Goal: Obtain resource: Download file/media

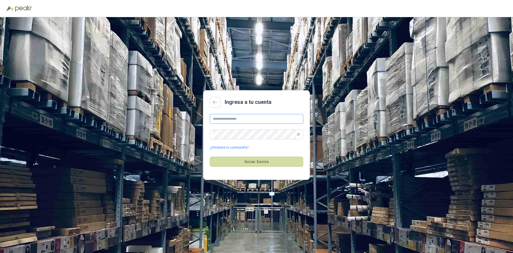
click at [228, 118] on input "text" at bounding box center [257, 119] width 94 height 10
type input "**********"
click at [300, 135] on icon "eye-invisible" at bounding box center [298, 134] width 3 height 3
click at [260, 161] on button "Iniciar Sesión" at bounding box center [257, 161] width 94 height 10
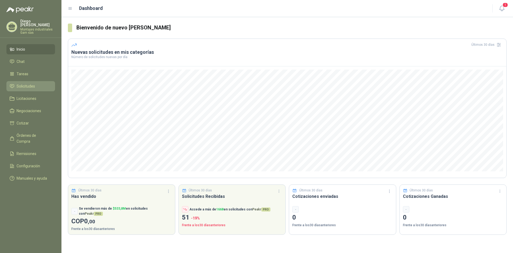
click at [23, 83] on span "Solicitudes" at bounding box center [26, 86] width 18 height 6
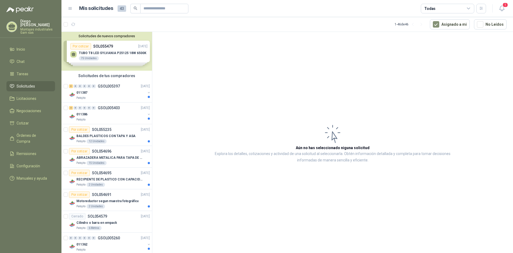
click at [200, 72] on article "Aún no has seleccionado niguna solicitud Explora los detalles, cotizaciones y a…" at bounding box center [332, 143] width 361 height 223
click at [105, 48] on div "Solicitudes de nuevos compradores Por cotizar SOL055479 [DATE] TUBO T8 LED SYLV…" at bounding box center [106, 51] width 91 height 39
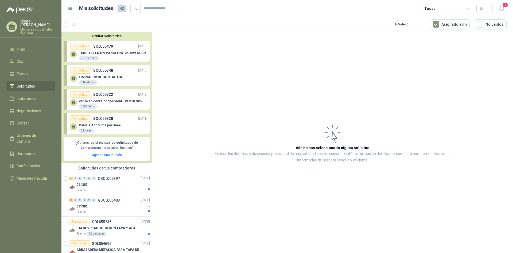
click at [111, 171] on div "Solicitudes de tus compradores" at bounding box center [106, 168] width 91 height 10
click at [106, 169] on div "Solicitudes de tus compradores" at bounding box center [106, 168] width 91 height 10
click at [84, 185] on p "011387" at bounding box center [81, 184] width 11 height 5
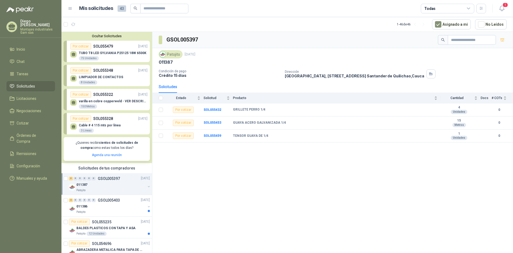
click at [101, 122] on div "Cable # 4 115 mts por línea 3 Líneas" at bounding box center [108, 127] width 77 height 11
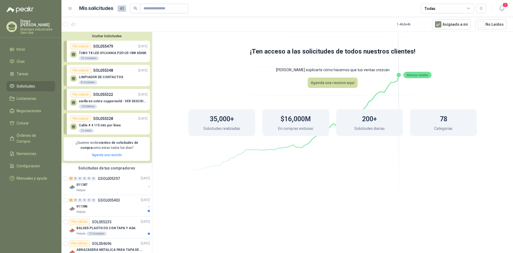
click at [102, 102] on p "varilla en cobre copperweld - VER DESCRIPCIÓN" at bounding box center [113, 101] width 69 height 4
click at [111, 47] on p "SOL055479" at bounding box center [103, 46] width 20 height 6
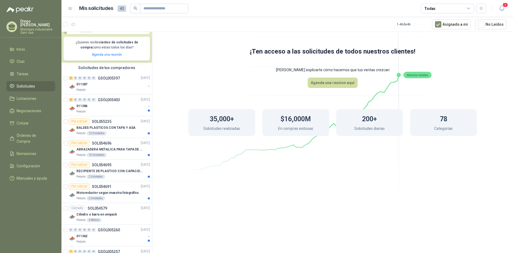
scroll to position [106, 0]
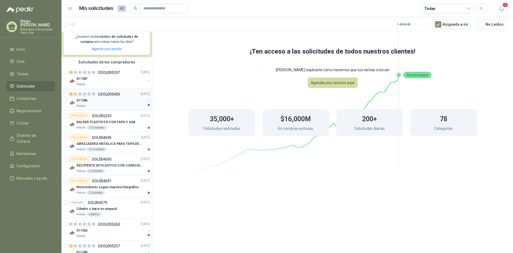
click at [105, 95] on p "GSOL005403" at bounding box center [109, 94] width 22 height 4
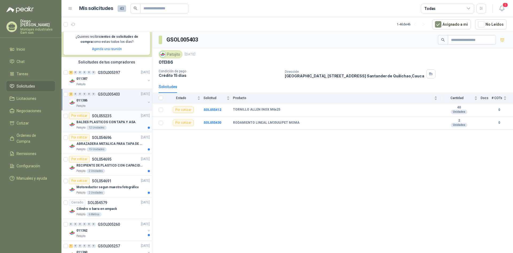
click at [100, 116] on p "SOL055235" at bounding box center [102, 116] width 20 height 4
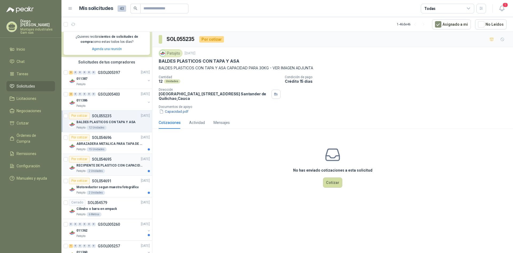
click at [104, 164] on p "RECIPIENTE DE PLASTICO CON CAPACIDAD DE 1.8 LT PARA LA EXTRACCIÓN MANUAL DE LIQ…" at bounding box center [109, 165] width 67 height 5
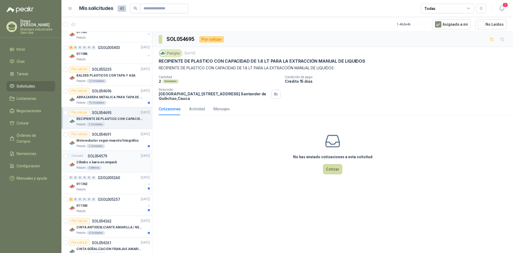
scroll to position [159, 0]
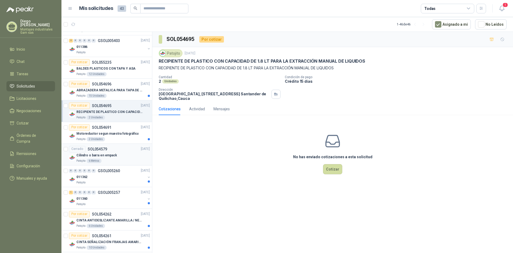
click at [106, 156] on p "Cilindro o barra en empack" at bounding box center [96, 155] width 41 height 5
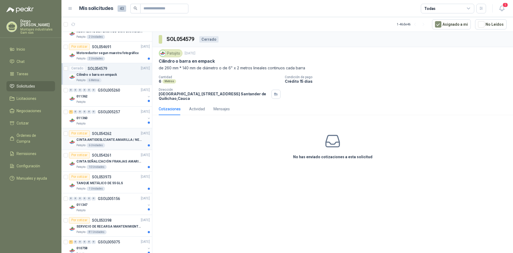
scroll to position [266, 0]
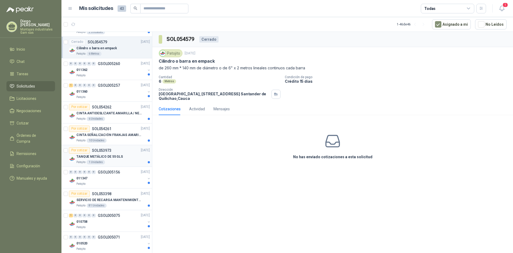
click at [115, 157] on p "TANQUE METÁLICO DE 55 GLS" at bounding box center [99, 156] width 47 height 5
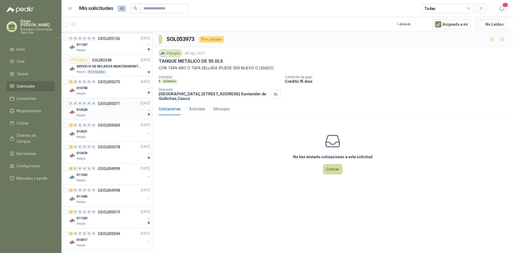
scroll to position [400, 0]
click at [112, 153] on div "010429" at bounding box center [110, 153] width 69 height 6
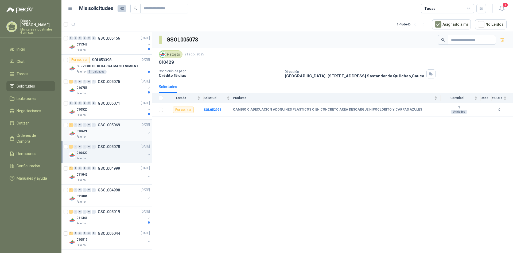
click at [103, 132] on div "010621" at bounding box center [110, 131] width 69 height 6
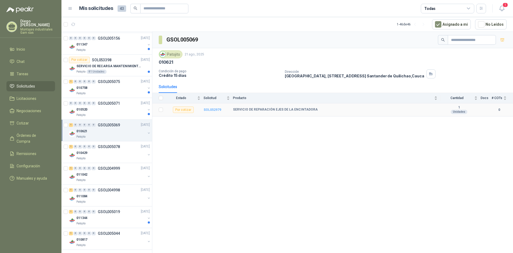
click at [210, 111] on b "SOL052979" at bounding box center [213, 110] width 18 height 4
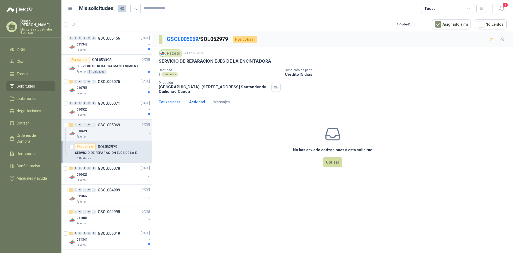
click at [195, 102] on div "Actividad" at bounding box center [197, 102] width 16 height 6
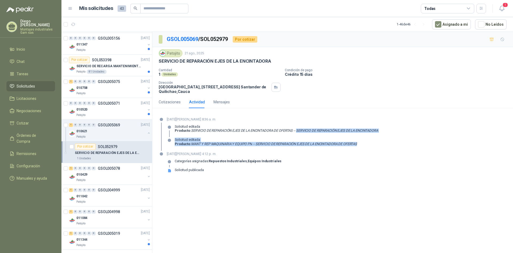
drag, startPoint x: 300, startPoint y: 131, endPoint x: 396, endPoint y: 145, distance: 96.8
click at [396, 145] on div "[DATE][PERSON_NAME] 8:36 a. m. Solicitud editada Producto : SERVICIO DE REPARAC…" at bounding box center [333, 134] width 348 height 34
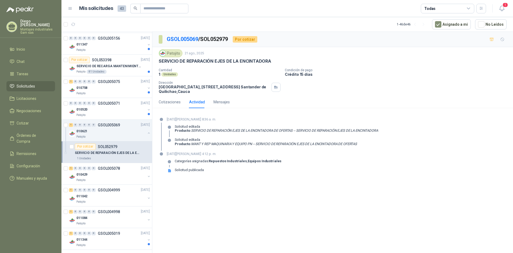
click at [406, 161] on div "[DATE][PERSON_NAME] 4:12 p. m. Categorías asignadas: Repuestos Industriales , E…" at bounding box center [333, 164] width 348 height 26
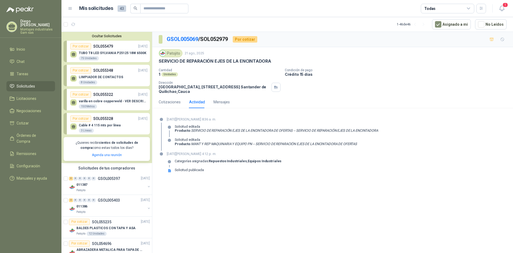
click at [115, 99] on p "varilla en cobre copperweld - VER DESCRIPCIÓN" at bounding box center [113, 101] width 69 height 4
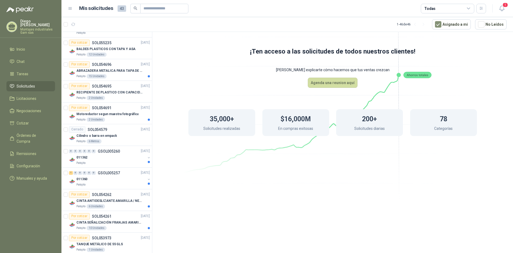
scroll to position [187, 0]
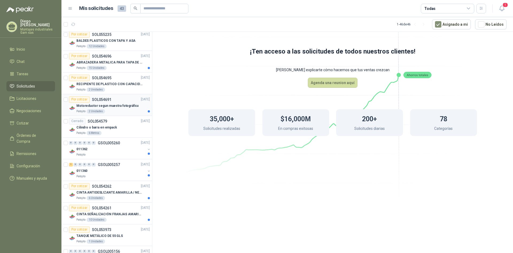
click at [106, 106] on p "Motoreductor segun muestra fotográfica" at bounding box center [107, 105] width 62 height 5
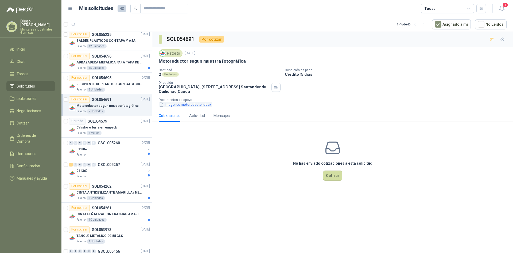
click at [194, 106] on button "Imagenes motoreductor.docx" at bounding box center [185, 105] width 53 height 6
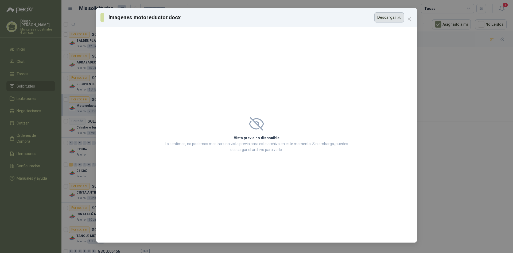
click at [397, 19] on button "Descargar" at bounding box center [389, 17] width 30 height 10
click at [409, 18] on icon "close" at bounding box center [409, 18] width 3 height 3
